Goal: Task Accomplishment & Management: Manage account settings

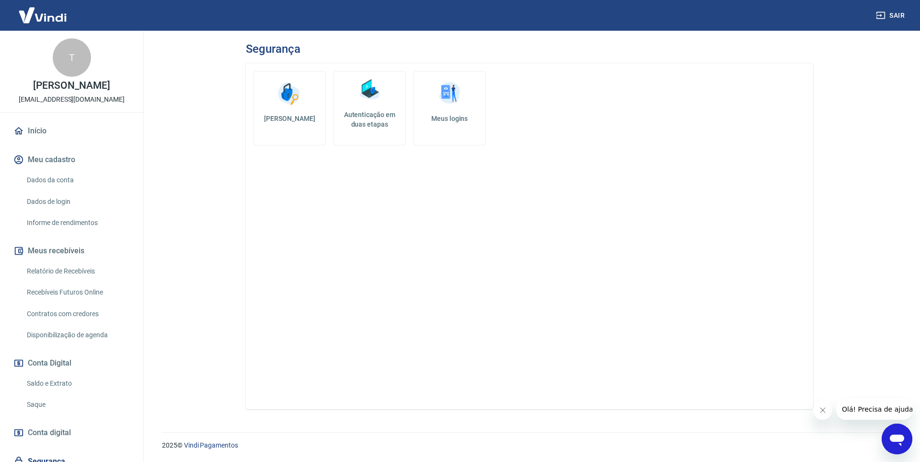
click at [380, 117] on h5 "Autenticação em duas etapas" at bounding box center [370, 119] width 64 height 19
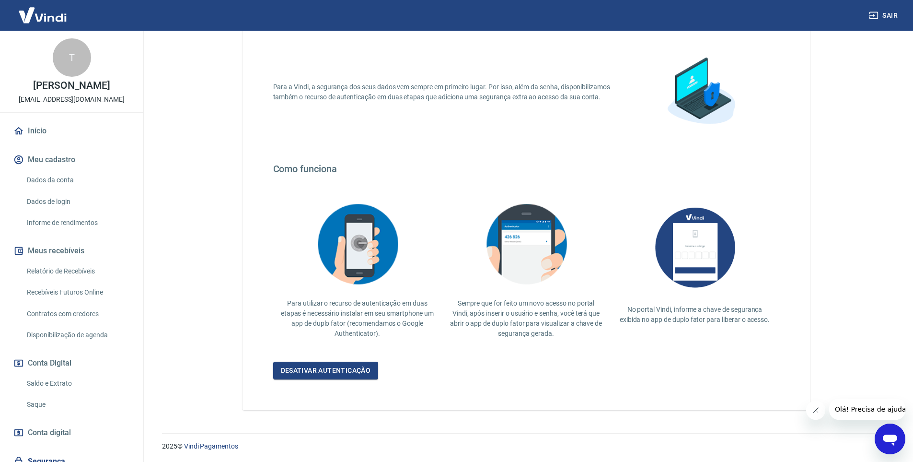
scroll to position [58, 0]
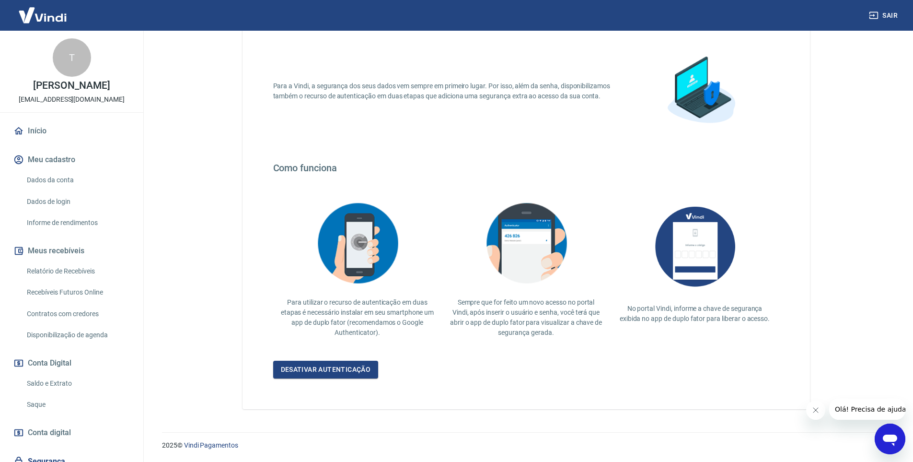
click at [818, 409] on icon "Fechar mensagem da empresa" at bounding box center [815, 410] width 8 height 8
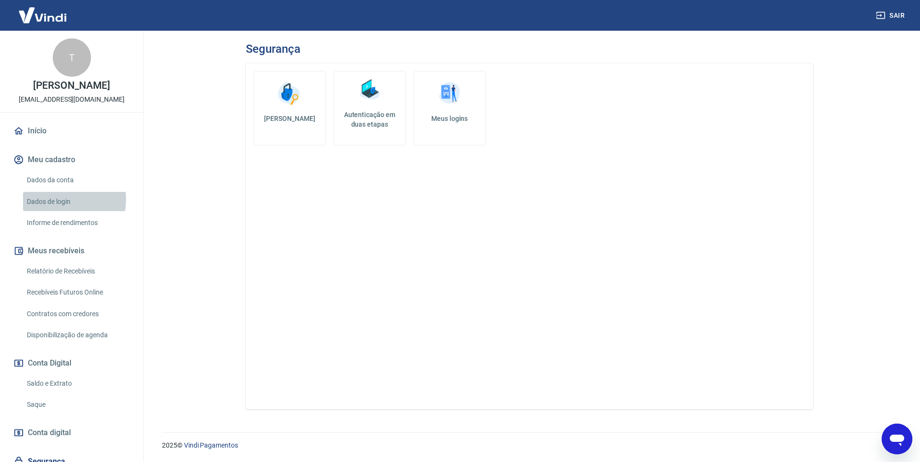
click at [50, 198] on link "Dados de login" at bounding box center [77, 202] width 109 height 20
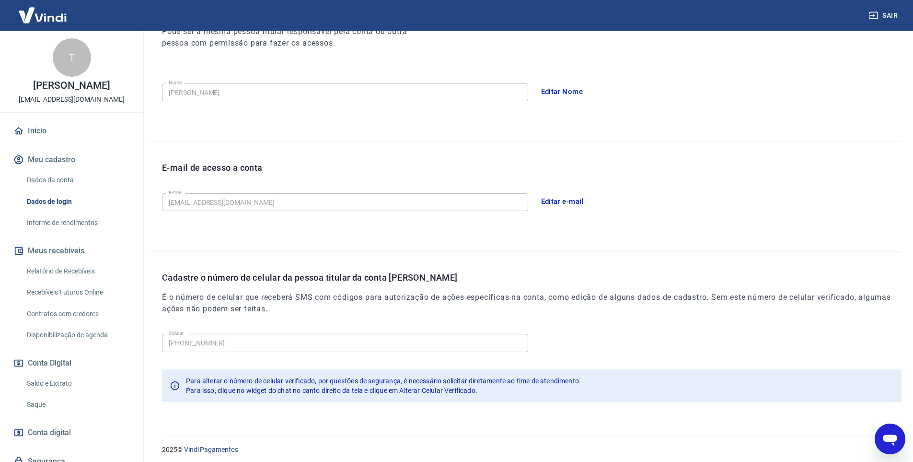
scroll to position [152, 0]
